Goal: Transaction & Acquisition: Purchase product/service

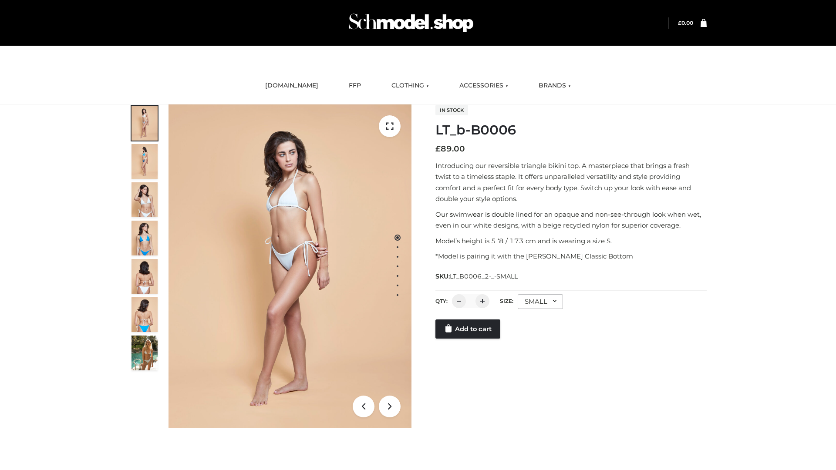
click at [468, 339] on link "Add to cart" at bounding box center [467, 328] width 65 height 19
